Goal: Task Accomplishment & Management: Manage account settings

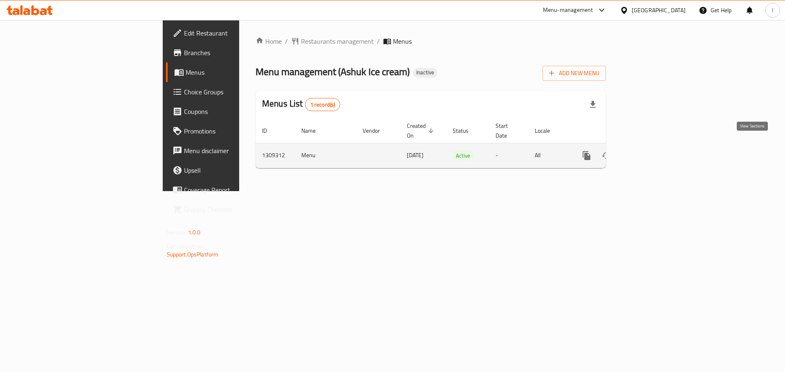
click at [655, 146] on link "enhanced table" at bounding box center [645, 156] width 20 height 20
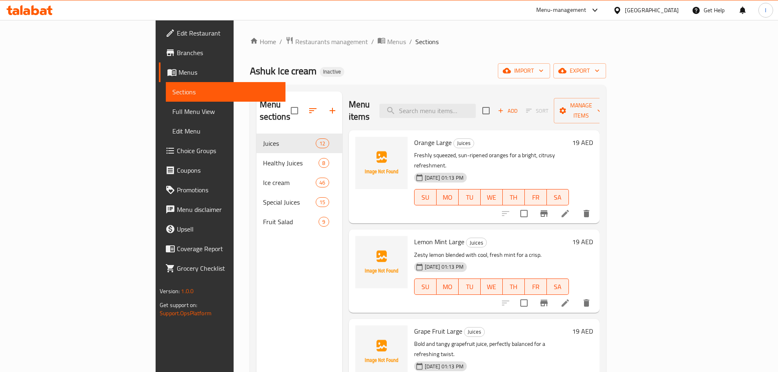
click at [606, 81] on div "Home / Restaurants management / Menus / Sections Ashuk Ice cream Inactive impor…" at bounding box center [428, 253] width 356 height 434
click at [544, 72] on span "import" at bounding box center [524, 71] width 39 height 10
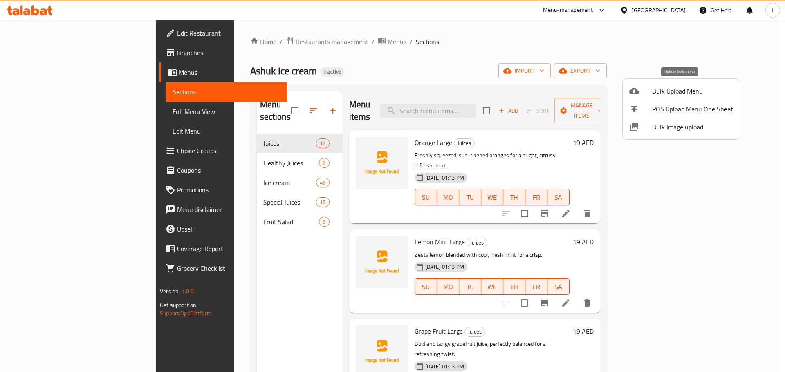
click at [671, 83] on li "Bulk Upload Menu" at bounding box center [680, 91] width 117 height 18
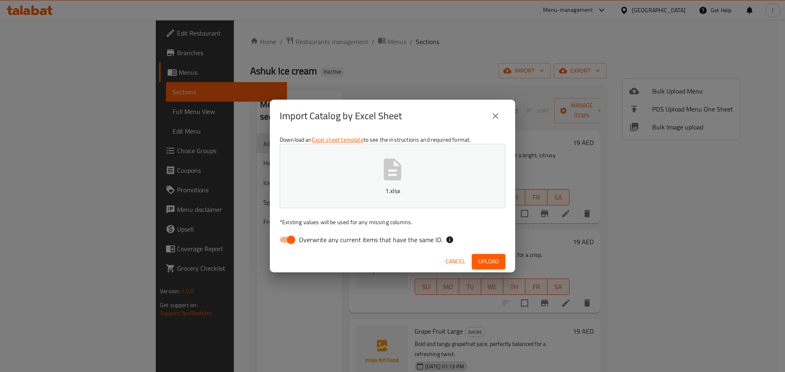
click at [304, 244] on span "Overwrite any current items that have the same ID." at bounding box center [370, 240] width 143 height 10
click at [304, 244] on input "Overwrite any current items that have the same ID." at bounding box center [291, 240] width 47 height 16
checkbox input "false"
click at [465, 252] on div "Cancel Upload" at bounding box center [392, 262] width 245 height 22
drag, startPoint x: 465, startPoint y: 252, endPoint x: 483, endPoint y: 262, distance: 21.0
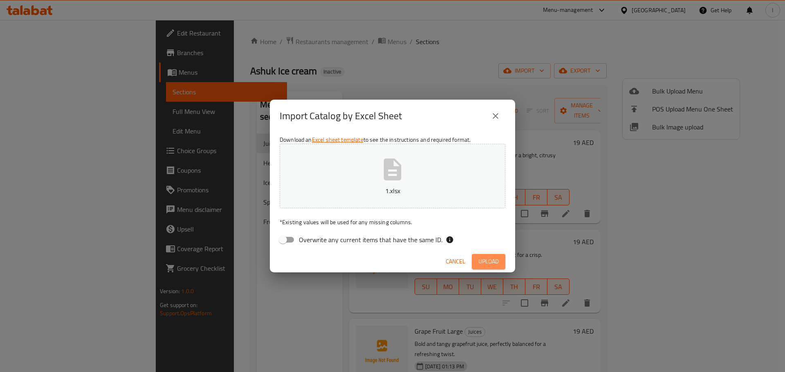
click at [483, 262] on span "Upload" at bounding box center [488, 262] width 20 height 10
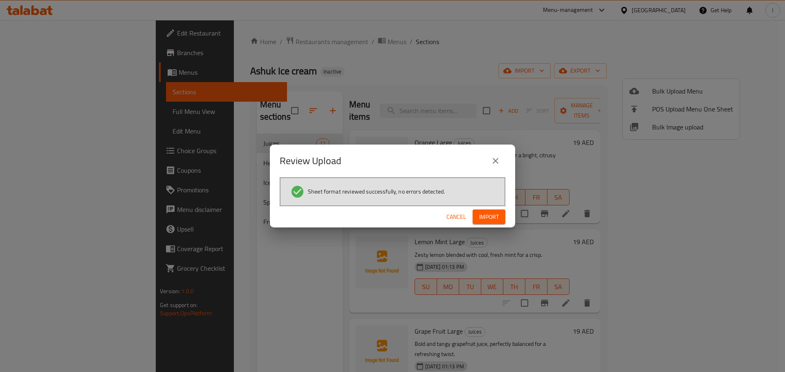
click at [503, 222] on button "Import" at bounding box center [488, 217] width 33 height 15
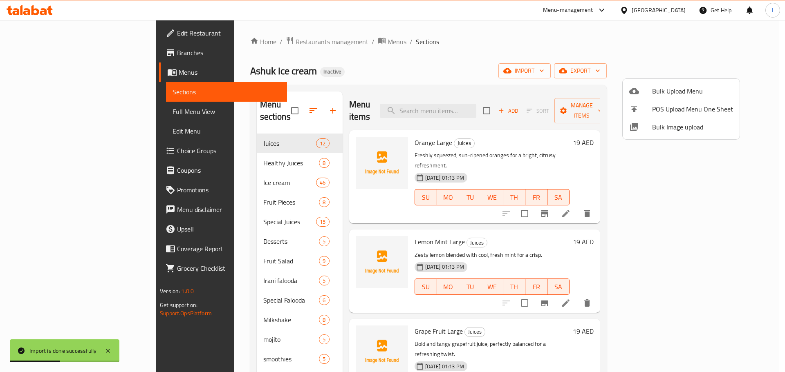
click at [84, 108] on div at bounding box center [392, 186] width 785 height 372
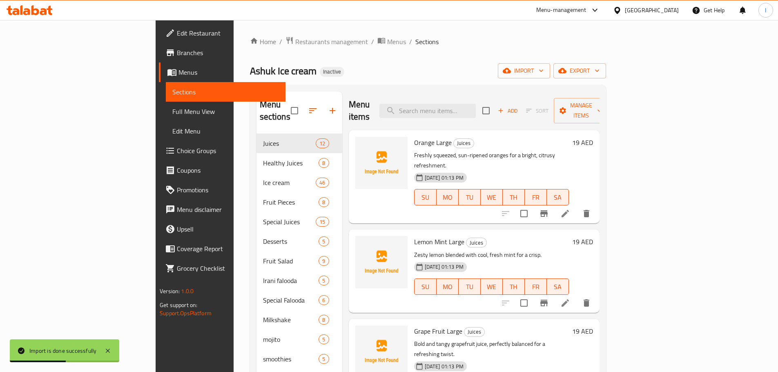
drag, startPoint x: 74, startPoint y: 110, endPoint x: 63, endPoint y: 107, distance: 10.5
click at [172, 110] on span "Full Menu View" at bounding box center [225, 112] width 107 height 10
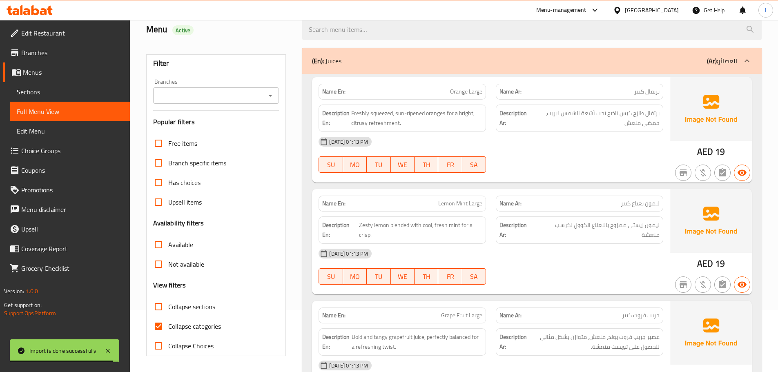
scroll to position [163, 0]
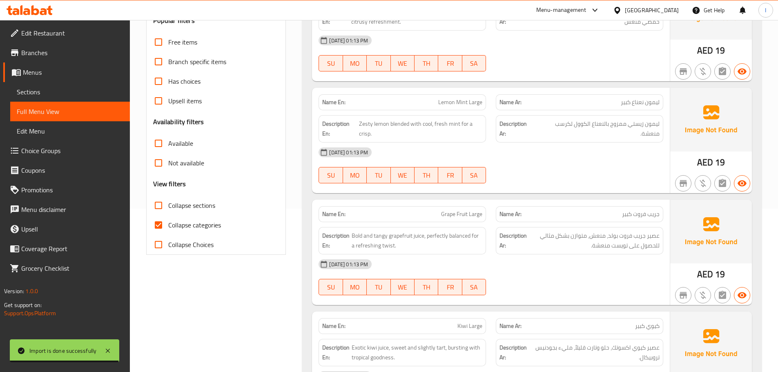
click at [192, 207] on span "Collapse sections" at bounding box center [191, 206] width 47 height 10
click at [168, 207] on input "Collapse sections" at bounding box center [159, 206] width 20 height 20
checkbox input "true"
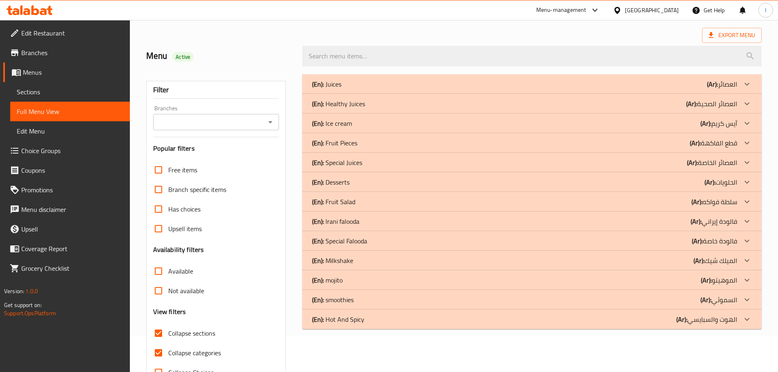
scroll to position [41, 0]
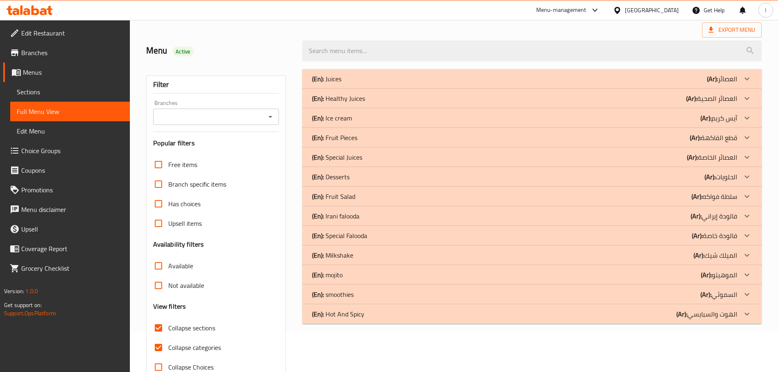
click at [364, 84] on div "(En): Fruit Pieces (Ar): قطع الفاكهة" at bounding box center [524, 79] width 425 height 10
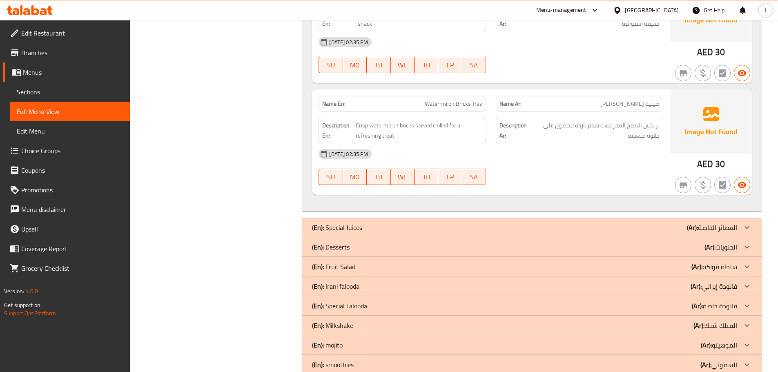
scroll to position [928, 0]
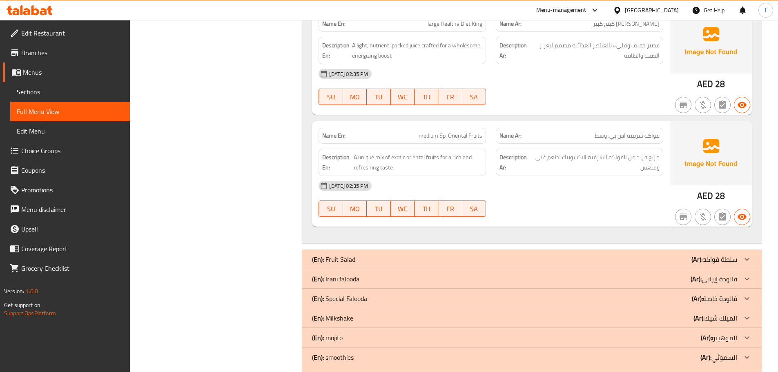
scroll to position [1520, 0]
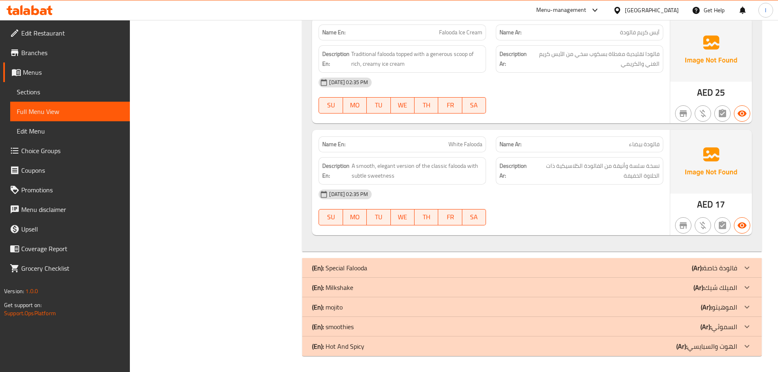
scroll to position [2103, 0]
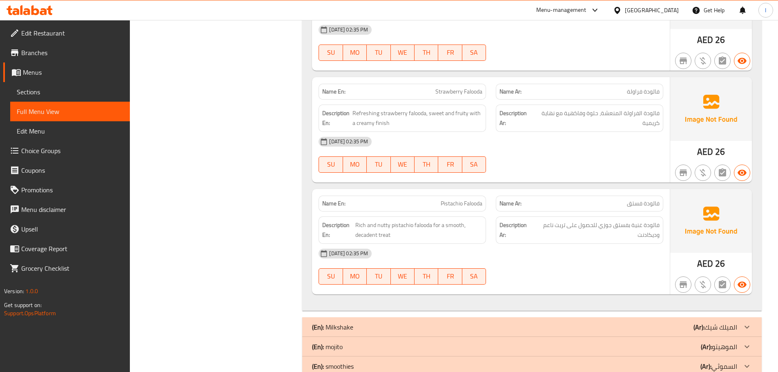
scroll to position [2801, 0]
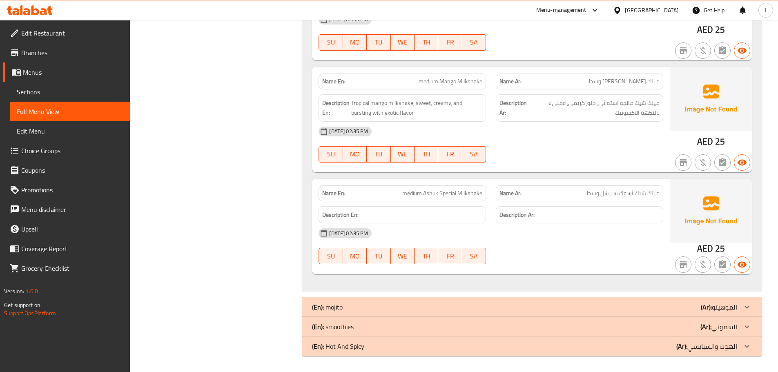
scroll to position [3713, 0]
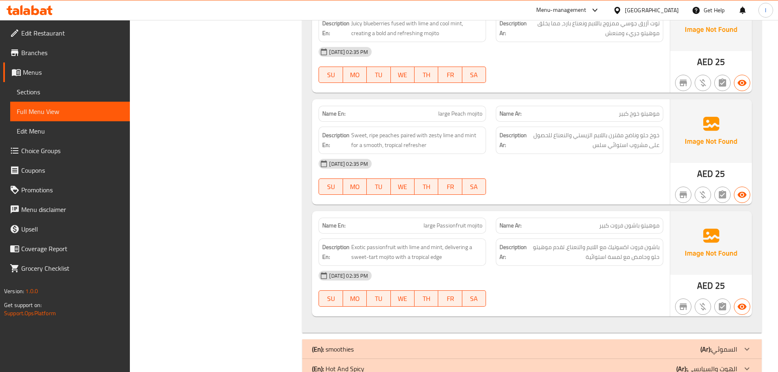
scroll to position [4299, 0]
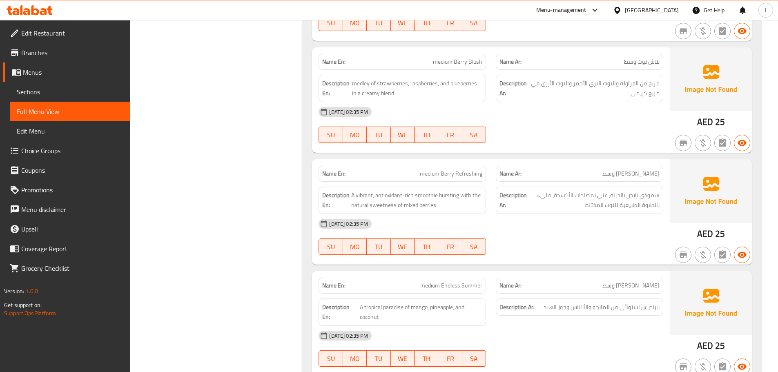
scroll to position [4885, 0]
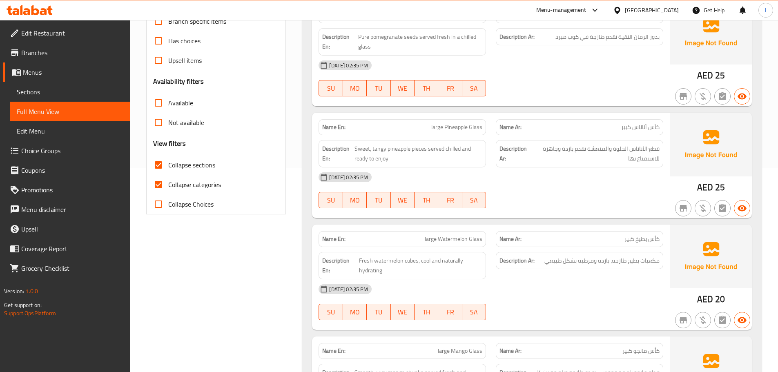
scroll to position [204, 0]
click at [200, 184] on span "Collapse categories" at bounding box center [194, 184] width 53 height 10
click at [168, 184] on input "Collapse categories" at bounding box center [159, 184] width 20 height 20
checkbox input "false"
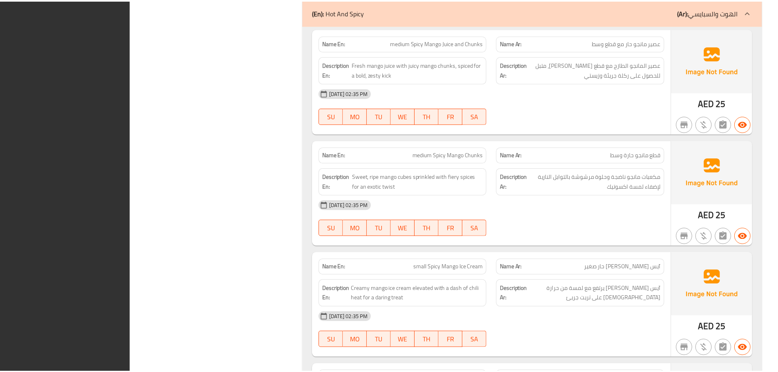
scroll to position [5352, 0]
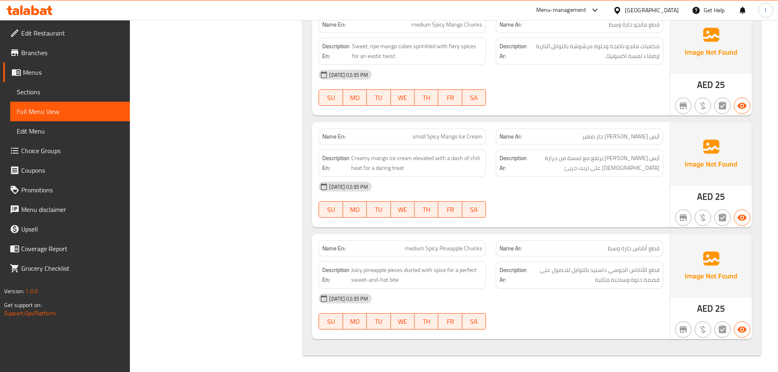
drag, startPoint x: 255, startPoint y: 95, endPoint x: 141, endPoint y: 9, distance: 142.9
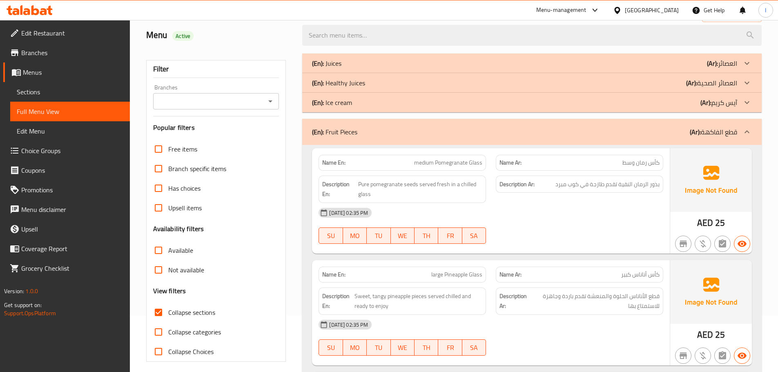
scroll to position [0, 0]
